Goal: Check status: Check status

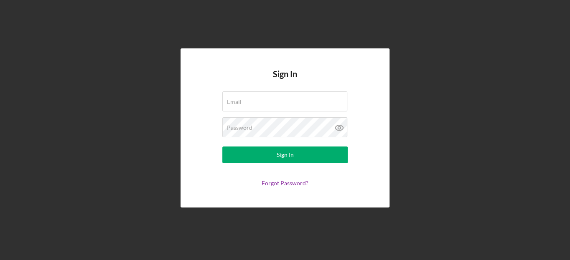
type input "[EMAIL_ADDRESS][DOMAIN_NAME]"
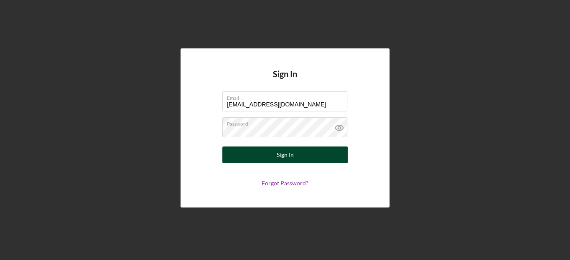
click at [304, 160] on button "Sign In" at bounding box center [284, 155] width 125 height 17
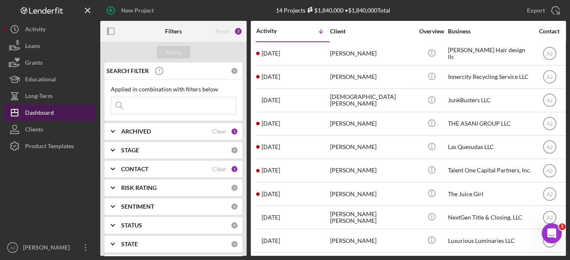
click at [46, 110] on div "Dashboard" at bounding box center [39, 113] width 29 height 19
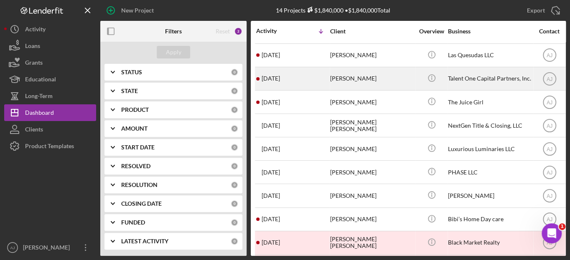
scroll to position [114, 0]
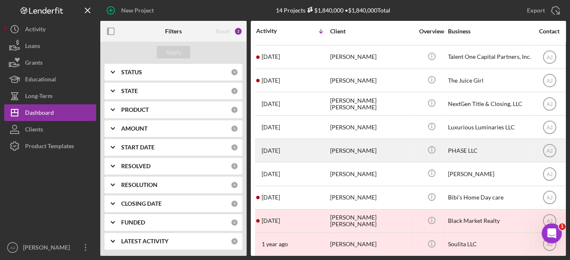
click at [355, 154] on div "[PERSON_NAME]" at bounding box center [372, 151] width 84 height 22
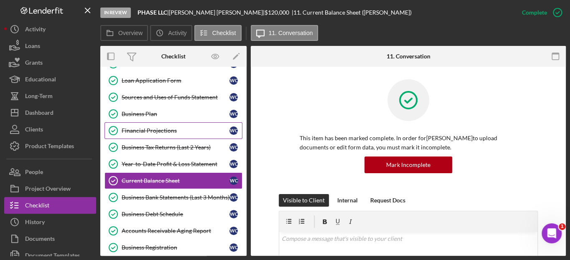
scroll to position [134, 0]
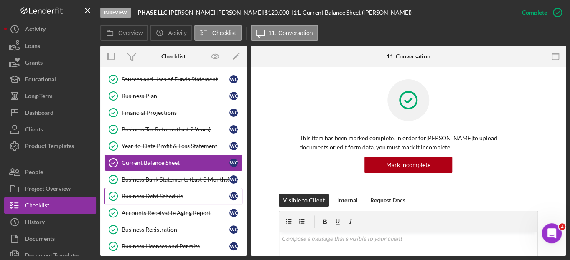
click at [181, 199] on link "Business Debt Schedule Business Debt Schedule W C" at bounding box center [173, 196] width 138 height 17
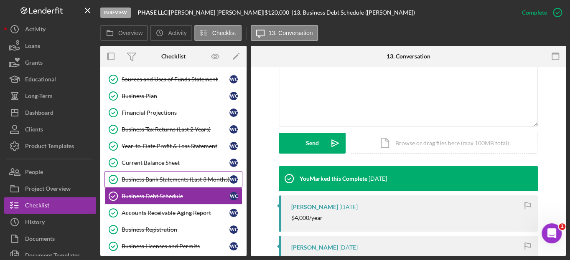
scroll to position [148, 0]
